Goal: Information Seeking & Learning: Learn about a topic

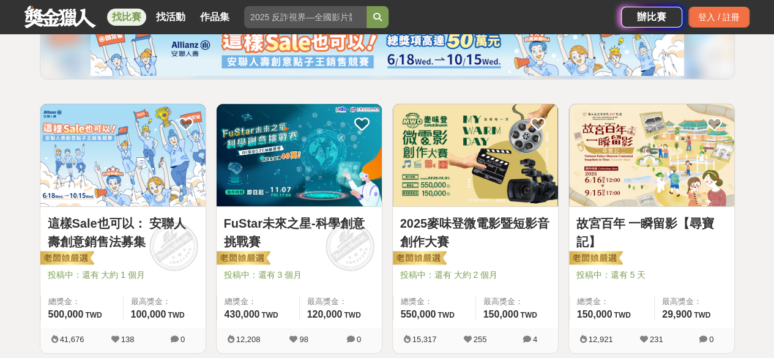
scroll to position [184, 0]
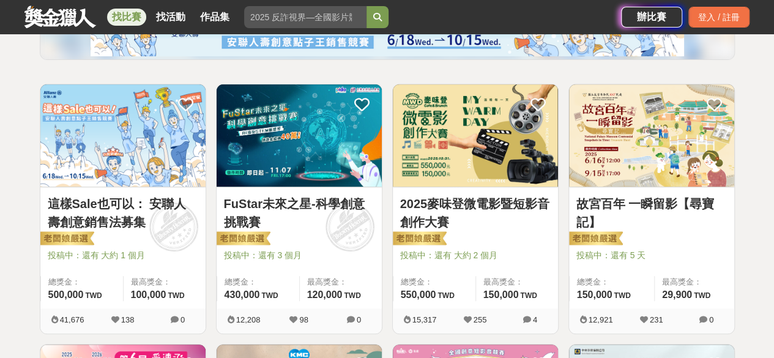
drag, startPoint x: 629, startPoint y: 198, endPoint x: 749, endPoint y: 133, distance: 135.8
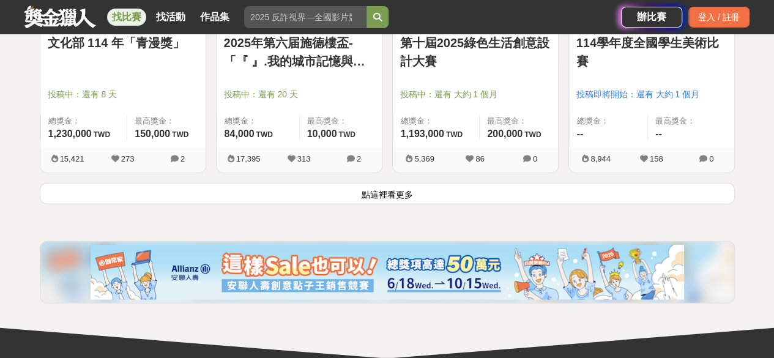
scroll to position [1652, 0]
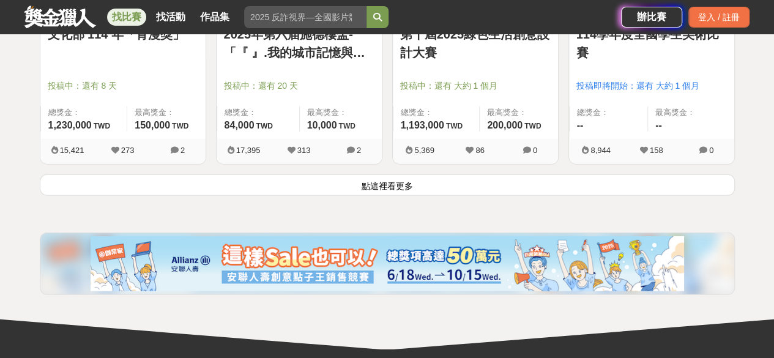
click at [190, 191] on button "點這裡看更多" at bounding box center [387, 184] width 695 height 21
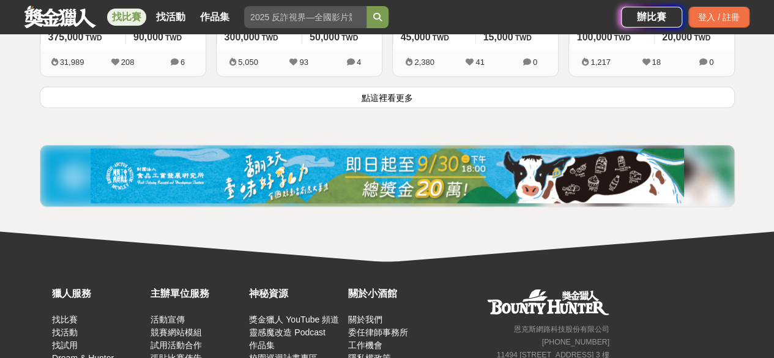
scroll to position [3303, 0]
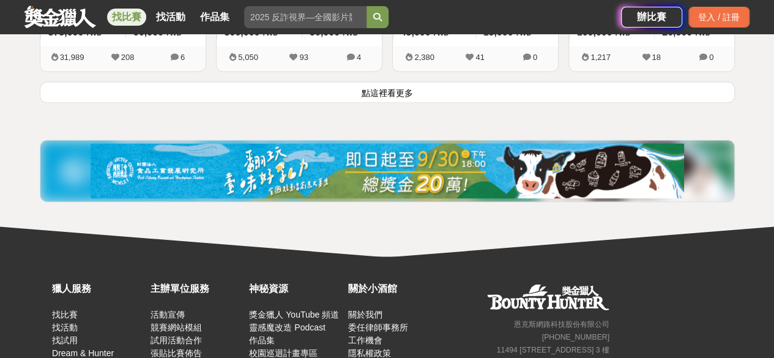
click at [481, 89] on button "點這裡看更多" at bounding box center [387, 91] width 695 height 21
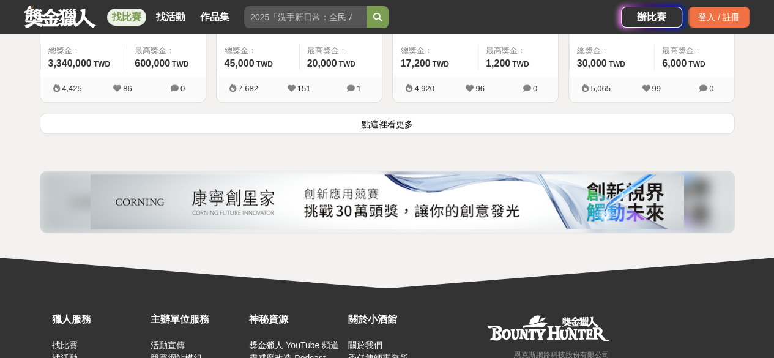
scroll to position [4832, 0]
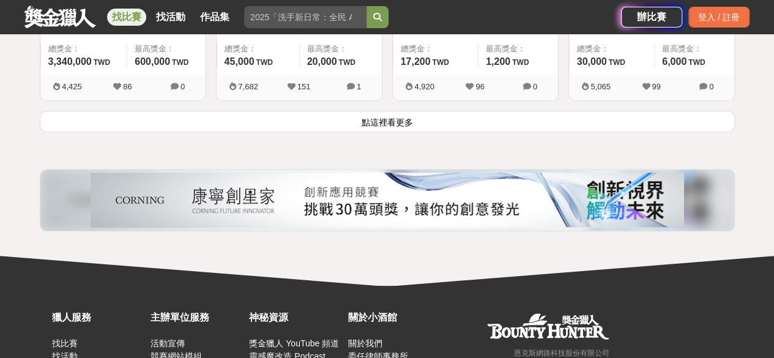
click at [467, 111] on button "點這裡看更多" at bounding box center [387, 121] width 695 height 21
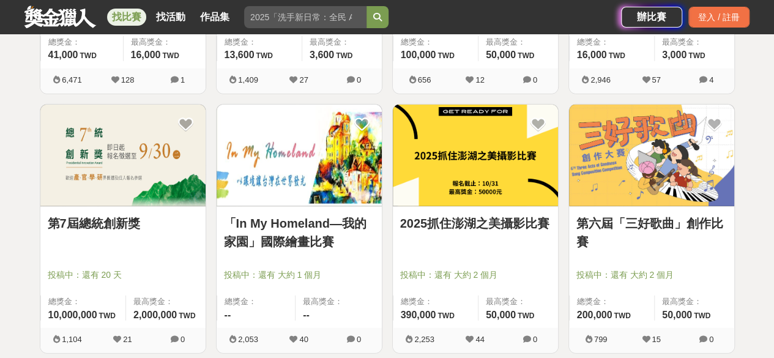
scroll to position [6239, 0]
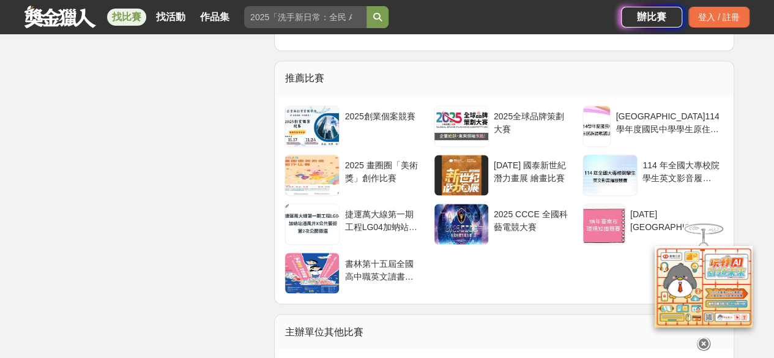
scroll to position [3242, 0]
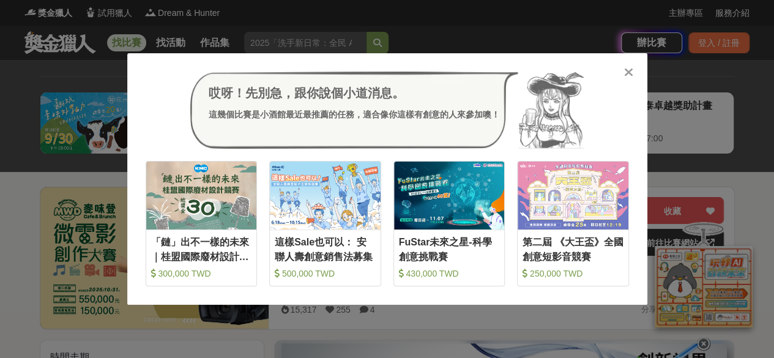
click at [632, 67] on icon at bounding box center [628, 72] width 9 height 12
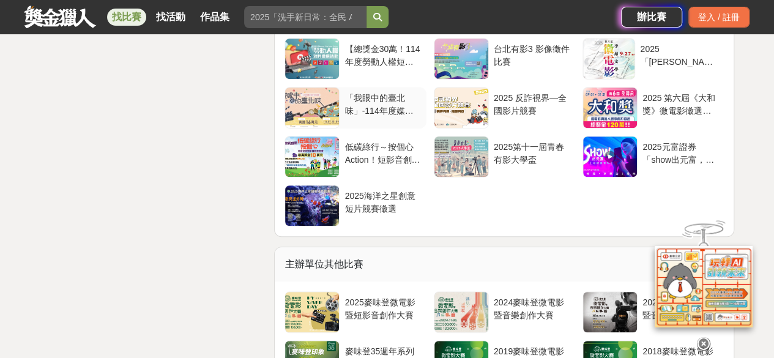
scroll to position [2691, 0]
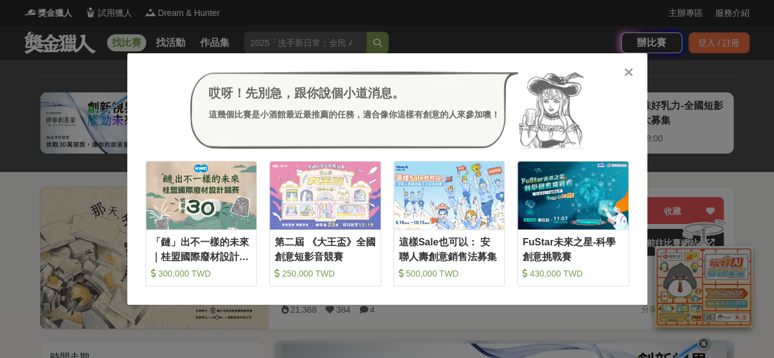
click at [629, 72] on icon at bounding box center [628, 72] width 9 height 12
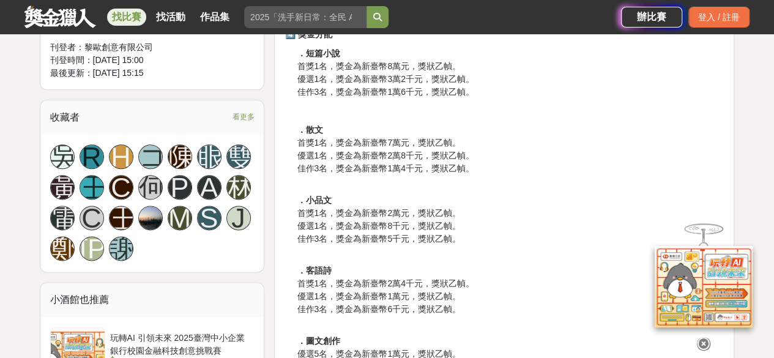
scroll to position [673, 0]
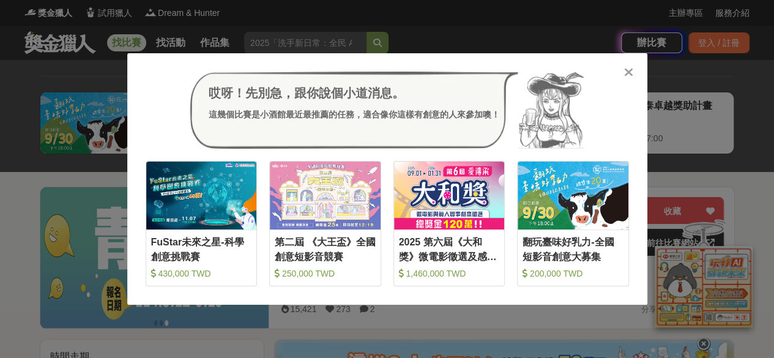
click at [628, 70] on icon at bounding box center [628, 72] width 9 height 12
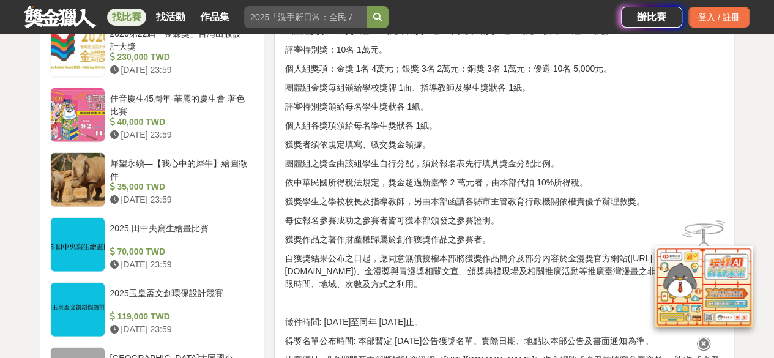
scroll to position [1468, 0]
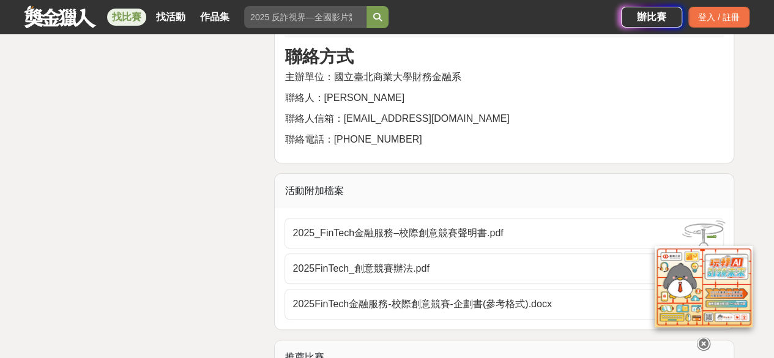
scroll to position [2936, 0]
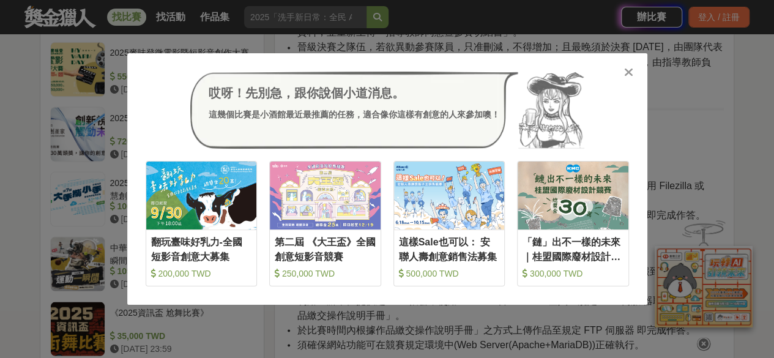
scroll to position [1162, 0]
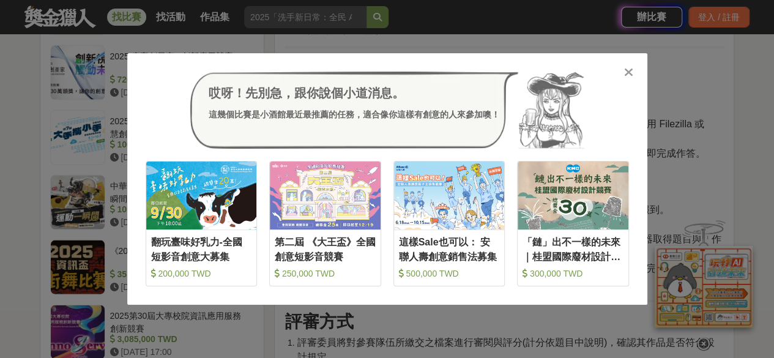
click at [623, 72] on div at bounding box center [629, 71] width 12 height 12
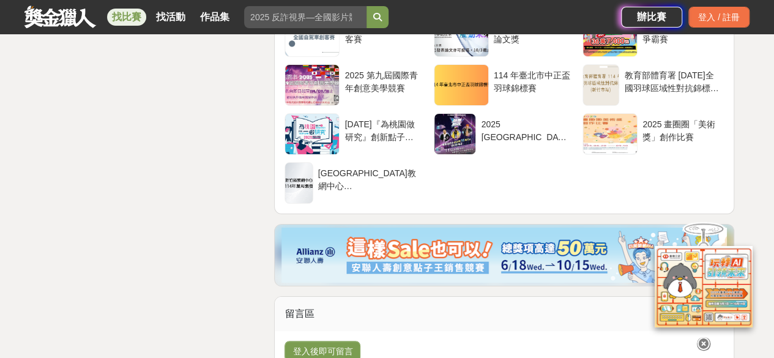
scroll to position [2324, 0]
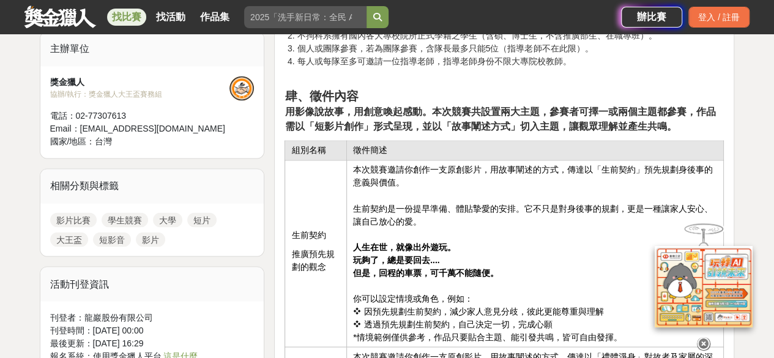
scroll to position [1101, 0]
